Goal: Transaction & Acquisition: Purchase product/service

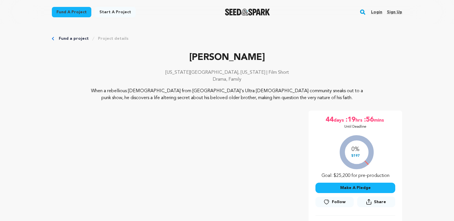
click at [379, 12] on link "Login" at bounding box center [376, 11] width 11 height 9
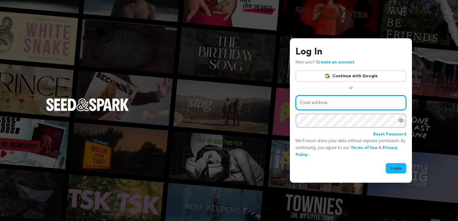
click at [363, 105] on input "Email address" at bounding box center [351, 102] width 111 height 15
type input "nikolaswisner@gmail.com"
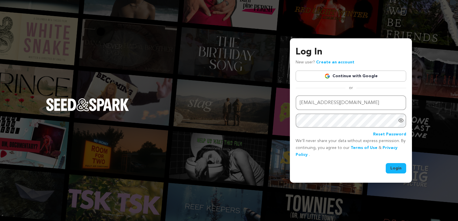
click at [392, 170] on button "Login" at bounding box center [396, 168] width 20 height 10
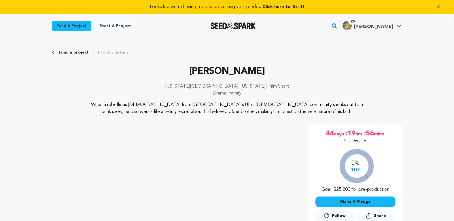
scroll to position [122, 0]
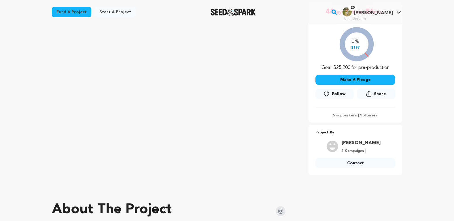
click at [338, 98] on button "Follow" at bounding box center [334, 94] width 38 height 10
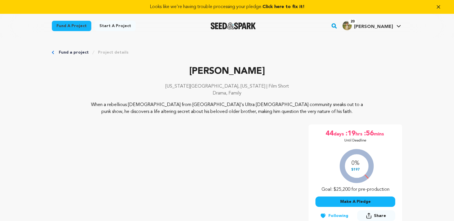
scroll to position [201, 0]
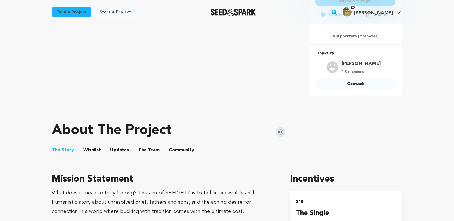
click at [153, 144] on li "The Team The Team" at bounding box center [148, 150] width 21 height 16
click at [151, 147] on button "The Team" at bounding box center [149, 151] width 14 height 14
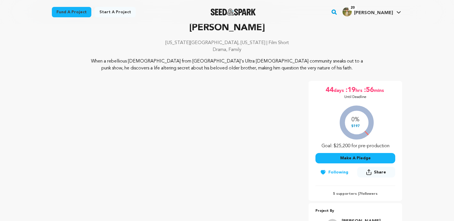
scroll to position [47, 0]
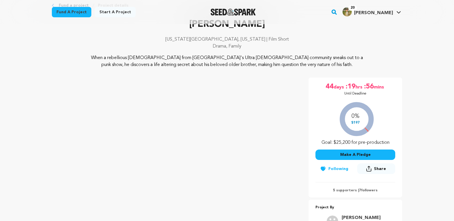
click at [335, 156] on button "Make A Pledge" at bounding box center [355, 154] width 80 height 10
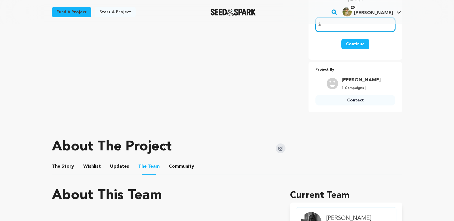
scroll to position [45, 0]
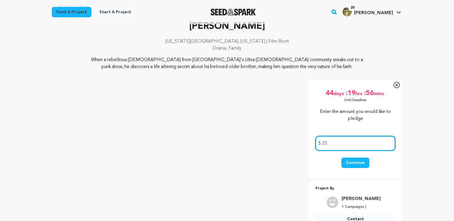
type input "20"
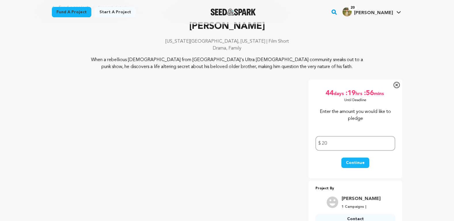
click at [352, 159] on button "Continue" at bounding box center [355, 163] width 28 height 10
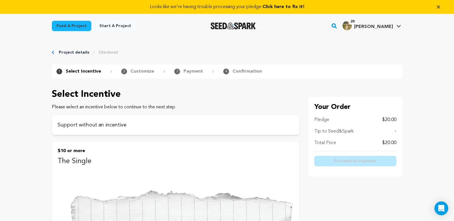
click at [214, 151] on p "$10 or more" at bounding box center [176, 150] width 236 height 7
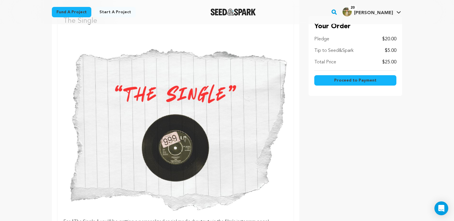
scroll to position [401, 0]
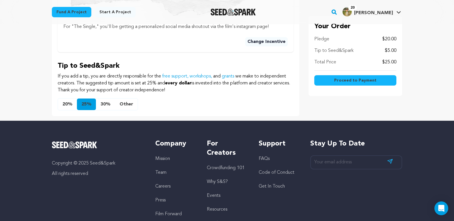
click at [125, 100] on button "Other" at bounding box center [126, 104] width 23 height 12
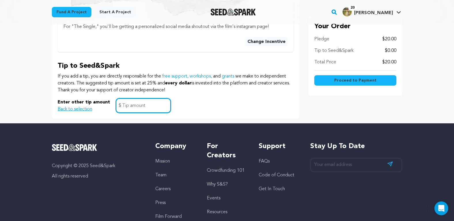
click at [125, 100] on input "text" at bounding box center [143, 105] width 55 height 15
type input "0"
click at [222, 104] on div "Enter other tip amount Back to selection 0 $" at bounding box center [176, 105] width 236 height 15
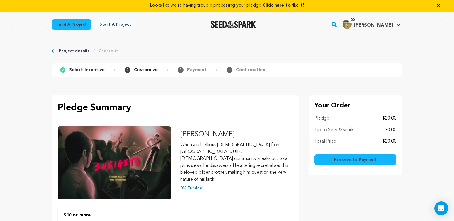
scroll to position [0, 0]
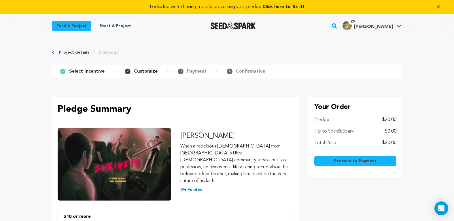
click at [343, 158] on button "Proceed to Payment" at bounding box center [355, 161] width 82 height 10
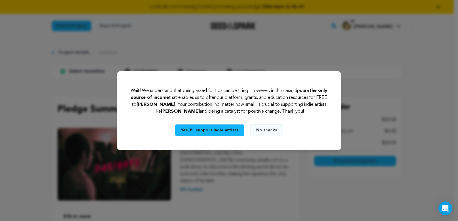
click at [264, 127] on button "No thanks" at bounding box center [266, 130] width 33 height 12
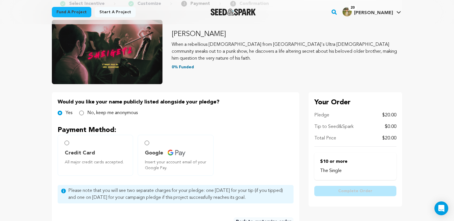
scroll to position [98, 0]
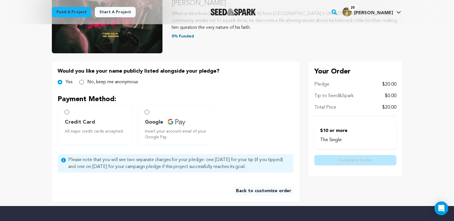
click at [120, 120] on span "Credit Card" at bounding box center [96, 122] width 63 height 8
radio input "true"
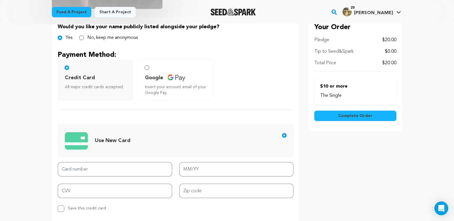
scroll to position [224, 0]
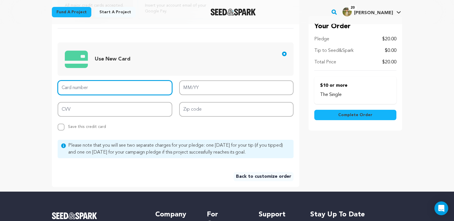
click at [139, 91] on input "Card number" at bounding box center [115, 87] width 115 height 15
type input "[CREDIT_CARD_NUMBER]"
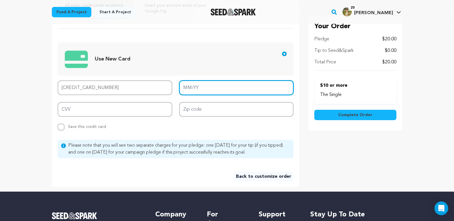
type input "02/29"
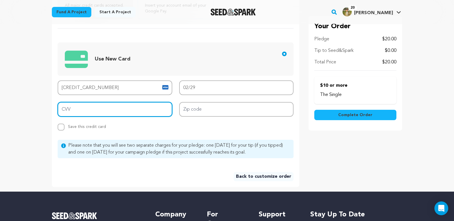
click at [140, 105] on input "CVV" at bounding box center [115, 109] width 115 height 15
type input "023"
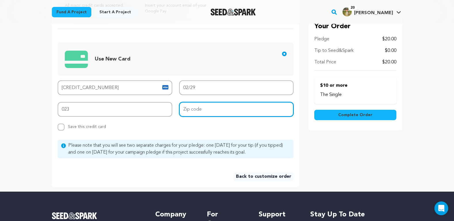
click at [215, 113] on input "Zip code" at bounding box center [236, 109] width 115 height 15
type input "11237"
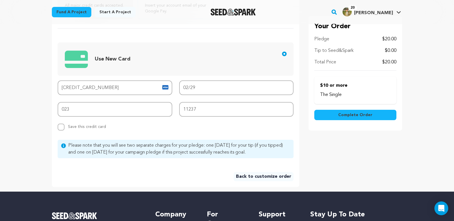
click at [179, 128] on div "Card number 4147 1816 2848 1669 MM/YY 02/29 CVV 023 Zip code 11237 Replace save…" at bounding box center [176, 105] width 236 height 50
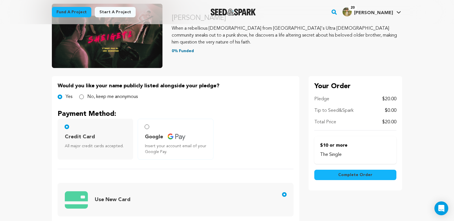
scroll to position [104, 0]
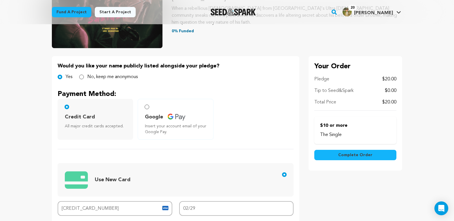
drag, startPoint x: 345, startPoint y: 158, endPoint x: 344, endPoint y: 183, distance: 24.8
click at [344, 183] on div "Your Order Pledge $20.00 Tip to Seed&Spark $0.00 Total Price $20.00 The Single …" at bounding box center [355, 181] width 94 height 251
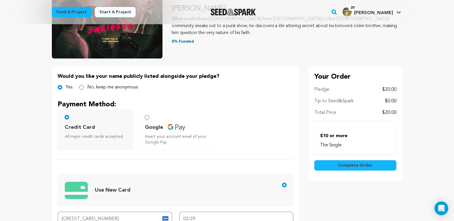
scroll to position [0, 0]
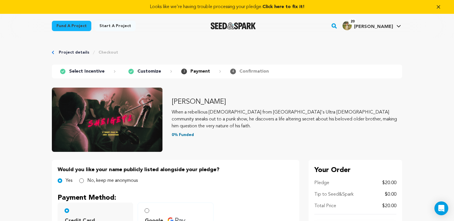
click at [137, 72] on p "Customize" at bounding box center [149, 71] width 24 height 7
click at [76, 53] on link "Project details" at bounding box center [74, 53] width 31 height 6
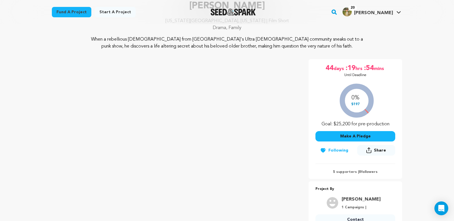
scroll to position [98, 0]
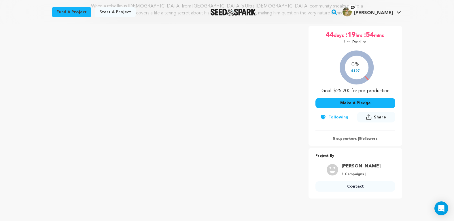
click at [346, 105] on button "Make A Pledge" at bounding box center [355, 103] width 80 height 10
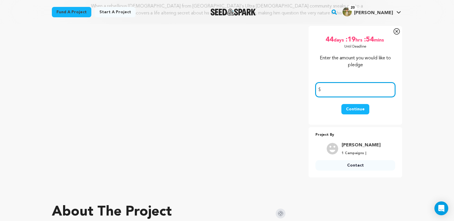
click at [344, 95] on input "number" at bounding box center [355, 89] width 80 height 15
click at [337, 91] on input "21" at bounding box center [355, 89] width 80 height 15
type input "25"
drag, startPoint x: 337, startPoint y: 105, endPoint x: 340, endPoint y: 105, distance: 3.3
click at [337, 105] on div "Continue" at bounding box center [355, 112] width 80 height 16
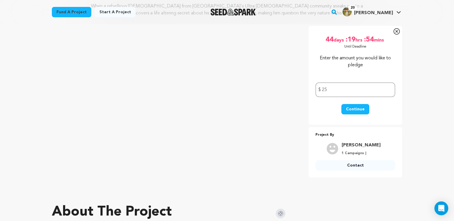
click at [343, 104] on button "Continue" at bounding box center [355, 109] width 28 height 10
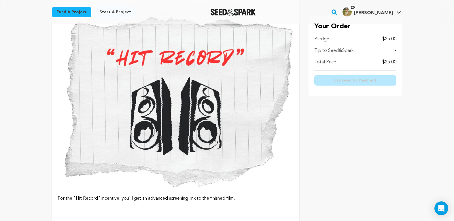
scroll to position [489, 0]
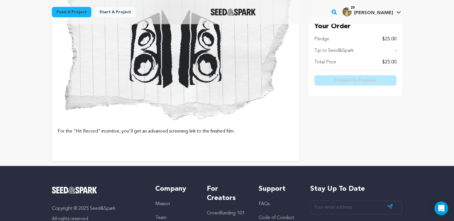
click at [258, 106] on img at bounding box center [176, 27] width 236 height 198
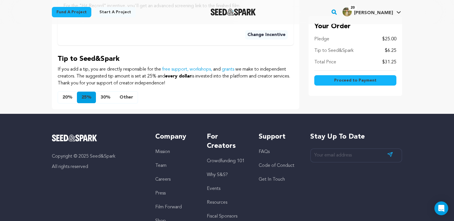
scroll to position [460, 0]
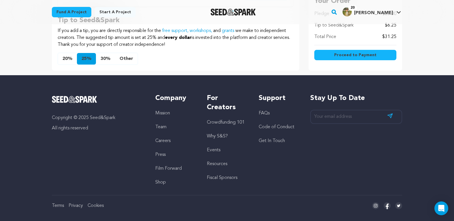
click at [128, 56] on button "Other" at bounding box center [126, 59] width 23 height 12
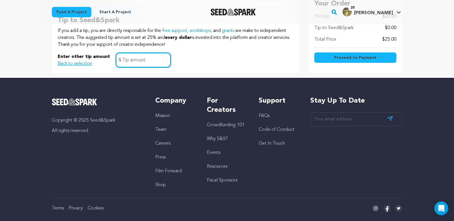
click at [133, 53] on input "text" at bounding box center [143, 60] width 55 height 15
type input "0"
click at [333, 52] on button "Proceed to Payment" at bounding box center [355, 57] width 82 height 10
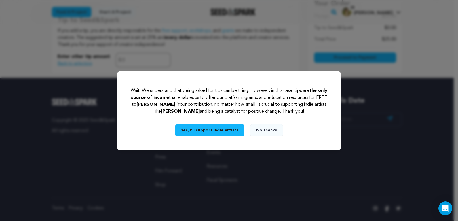
click at [273, 132] on button "No thanks" at bounding box center [266, 130] width 33 height 12
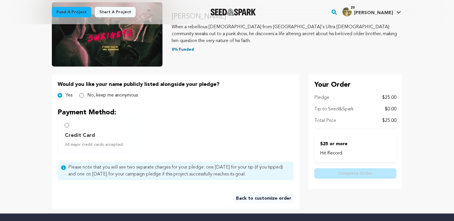
scroll to position [121, 0]
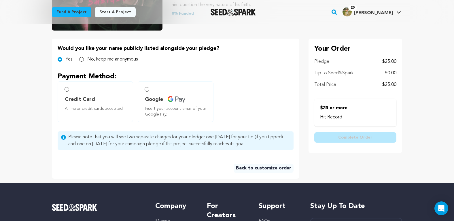
click at [109, 99] on span "Credit Card" at bounding box center [96, 99] width 63 height 8
radio input "true"
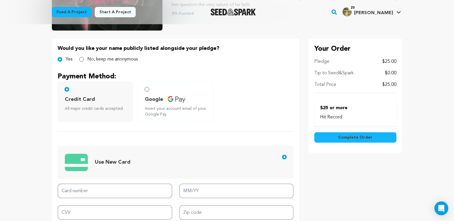
click at [162, 183] on div "Use New Card Card number MM/YY CVV Zip code Replace saved credit card Save this…" at bounding box center [176, 182] width 236 height 102
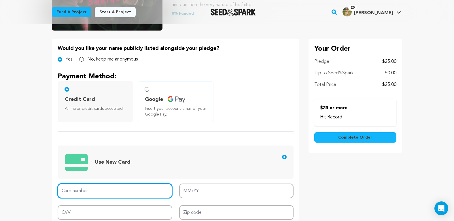
click at [162, 185] on input "Card number" at bounding box center [115, 190] width 115 height 15
type input "4147 1816 2848 1669"
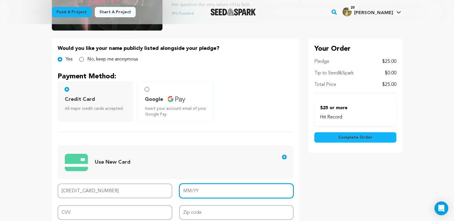
type input "02/29"
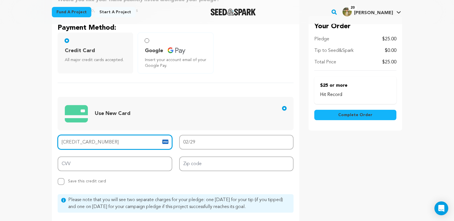
scroll to position [175, 0]
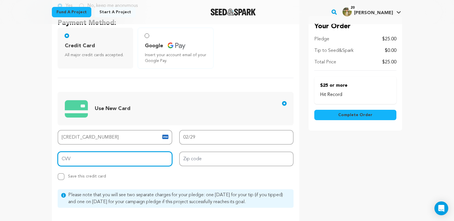
click at [141, 160] on input "CVV" at bounding box center [115, 158] width 115 height 15
type input "023"
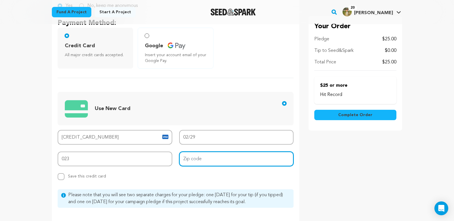
click at [193, 159] on input "Zip code" at bounding box center [236, 158] width 115 height 15
type input "11237"
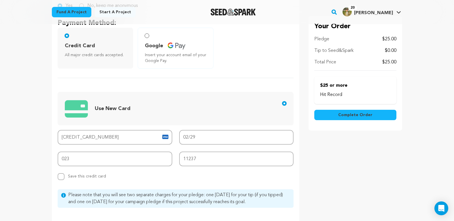
click at [152, 177] on div "Replace saved credit card Save this credit card" at bounding box center [115, 176] width 115 height 7
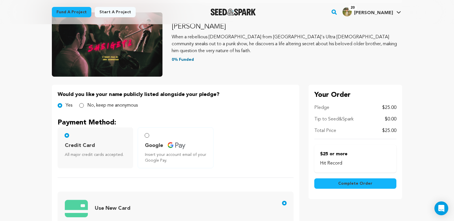
scroll to position [98, 0]
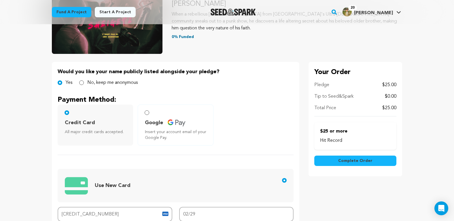
click at [363, 161] on span "Complete Order" at bounding box center [355, 161] width 34 height 6
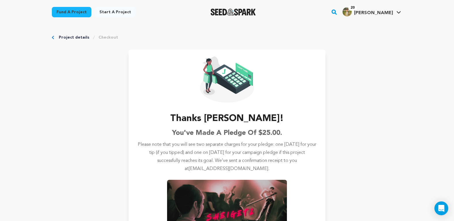
scroll to position [52, 0]
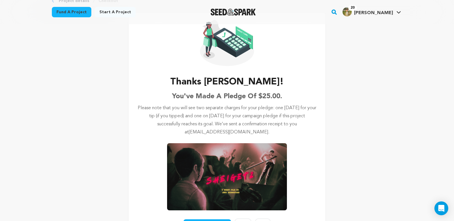
click at [245, 162] on img at bounding box center [227, 176] width 120 height 67
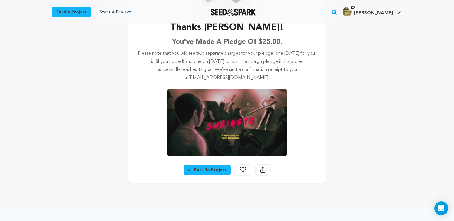
scroll to position [173, 0]
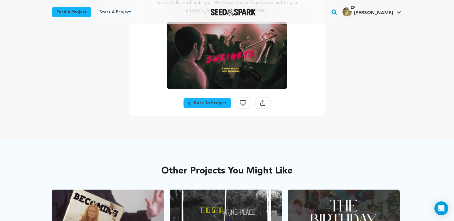
click at [213, 101] on div "Back To Project" at bounding box center [207, 103] width 38 height 6
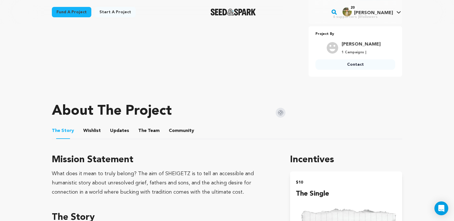
scroll to position [223, 0]
